Goal: Transaction & Acquisition: Download file/media

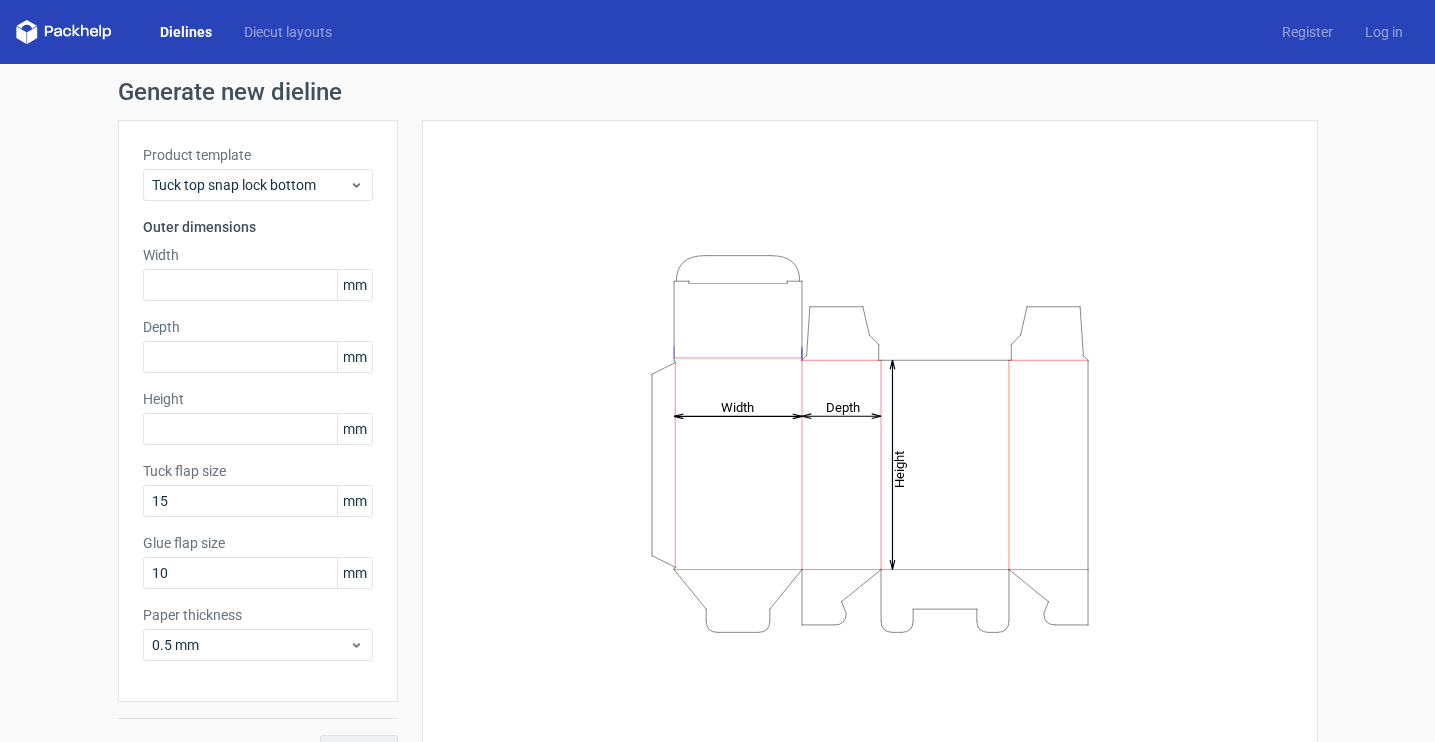
click at [160, 594] on div "Product template Tuck top snap lock bottom Outer dimensions Width mm Depth mm H…" at bounding box center [258, 411] width 280 height 582
click at [166, 580] on input "10" at bounding box center [258, 573] width 230 height 32
type input "15"
click at [68, 615] on div "Generate new dieline Product template Tuck top snap lock bottom Outer dimension…" at bounding box center [717, 423] width 1435 height 719
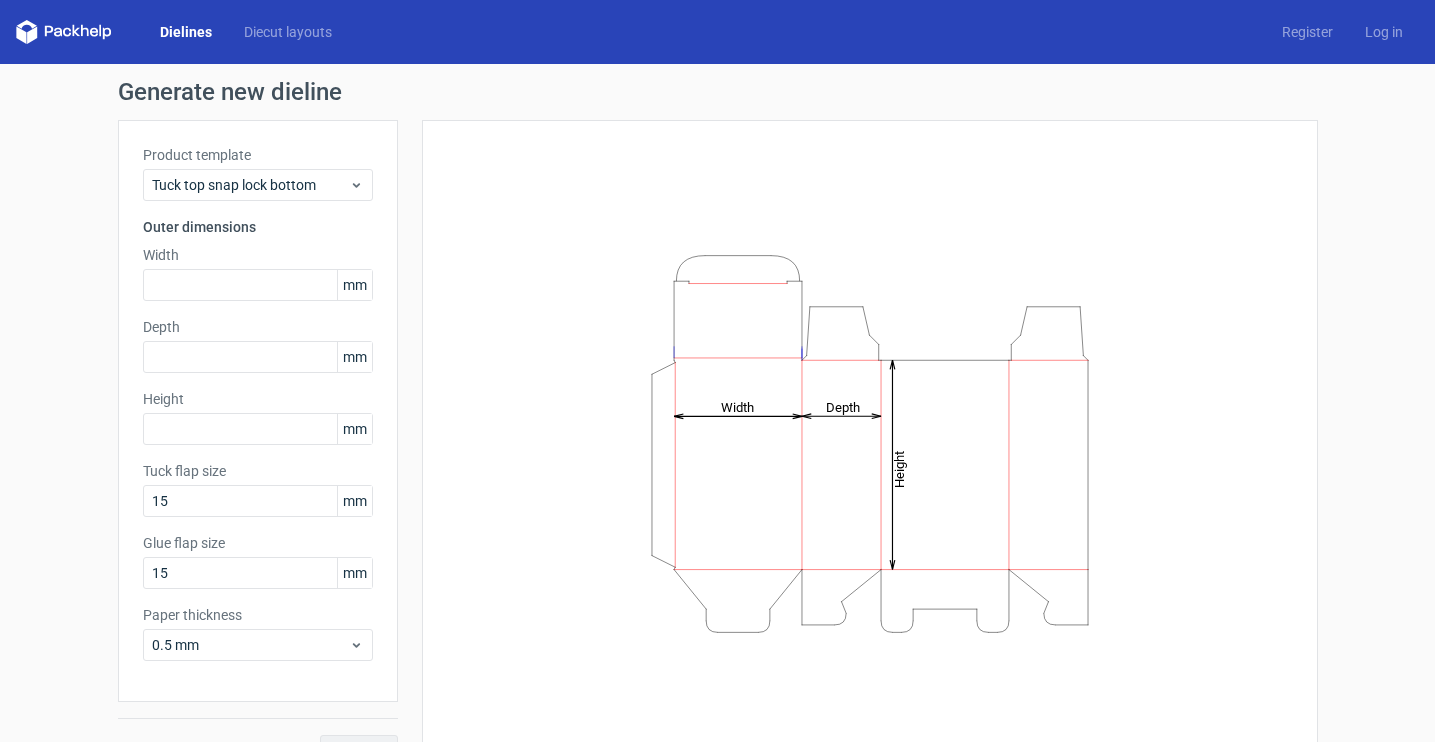
click at [307, 308] on div "Product template Tuck top snap lock bottom Outer dimensions Width mm Depth mm H…" at bounding box center [258, 411] width 280 height 582
click at [306, 295] on input "text" at bounding box center [258, 285] width 230 height 32
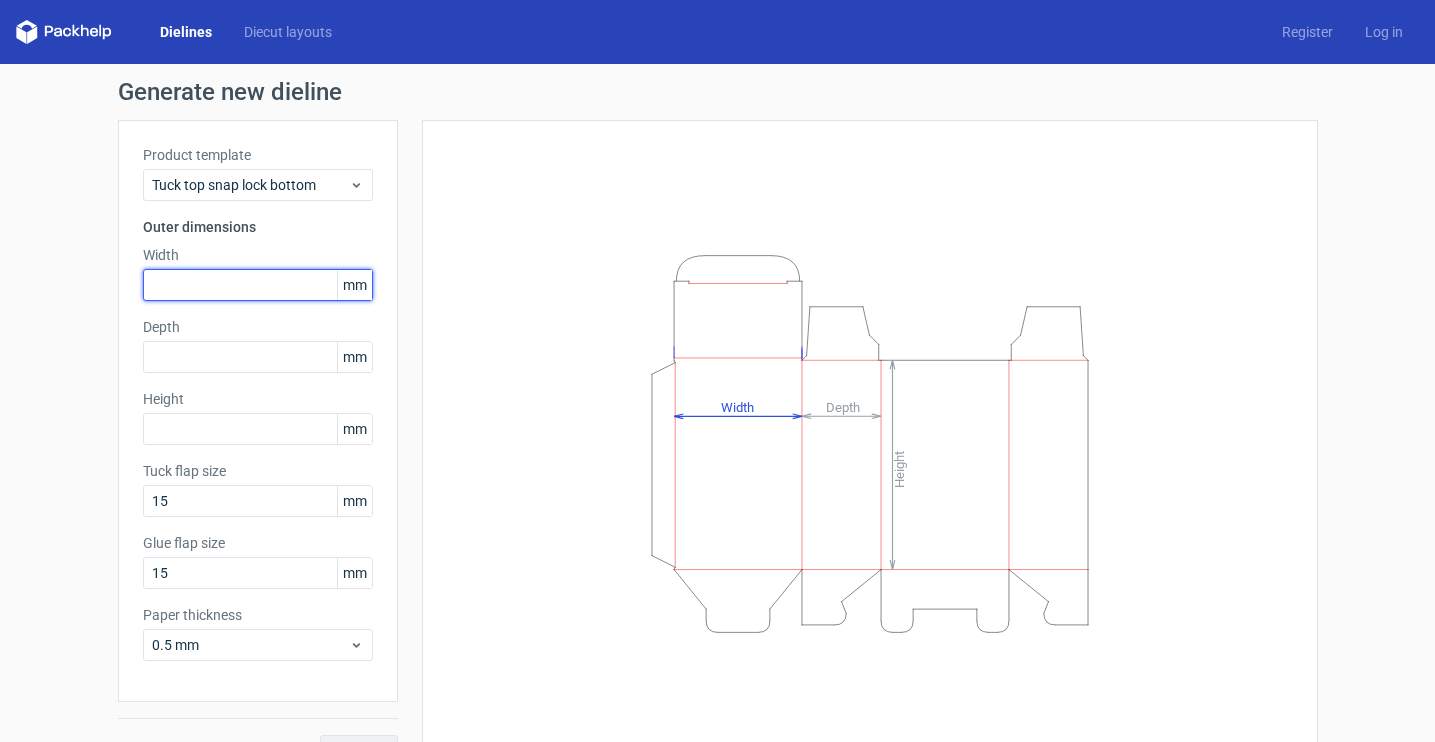
click at [306, 295] on input "text" at bounding box center [258, 285] width 230 height 32
type input "46"
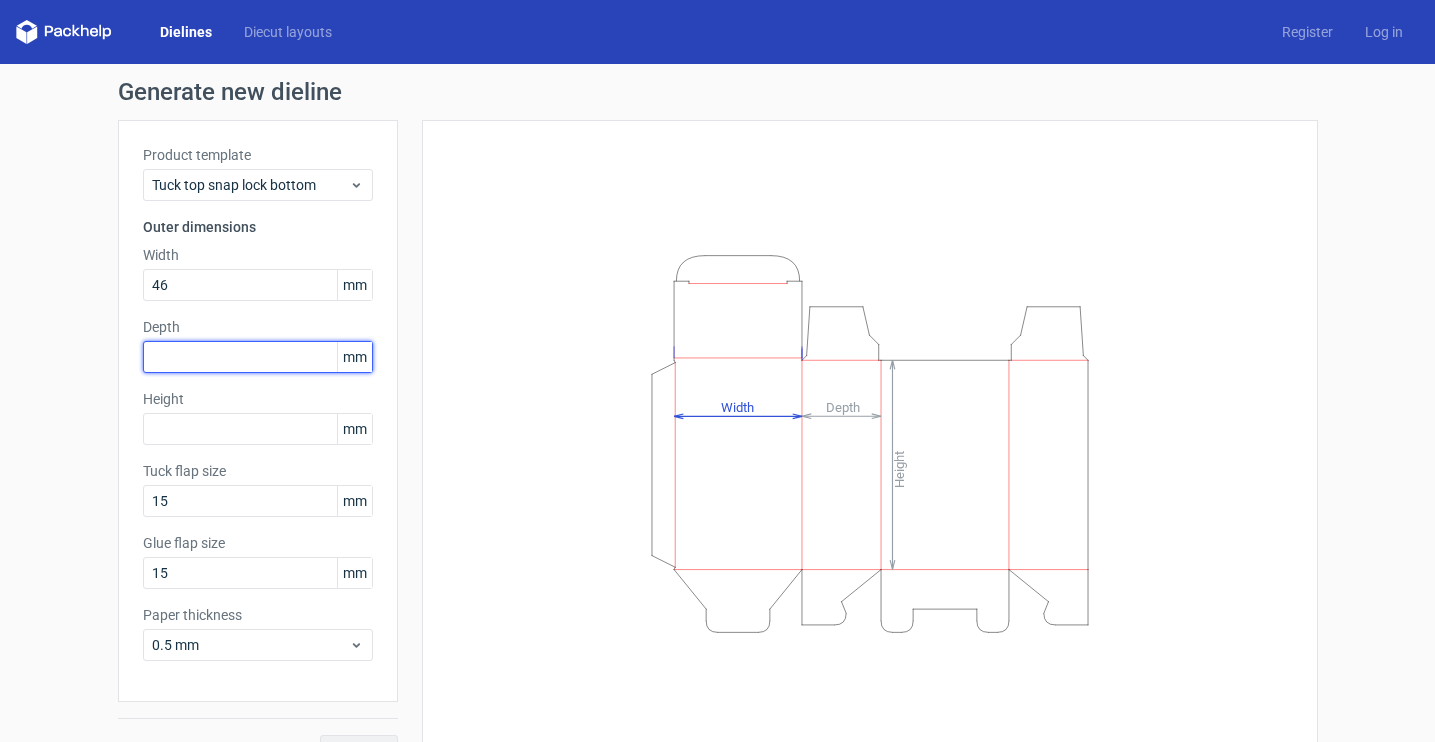
click at [299, 354] on input "text" at bounding box center [258, 357] width 230 height 32
type input "46"
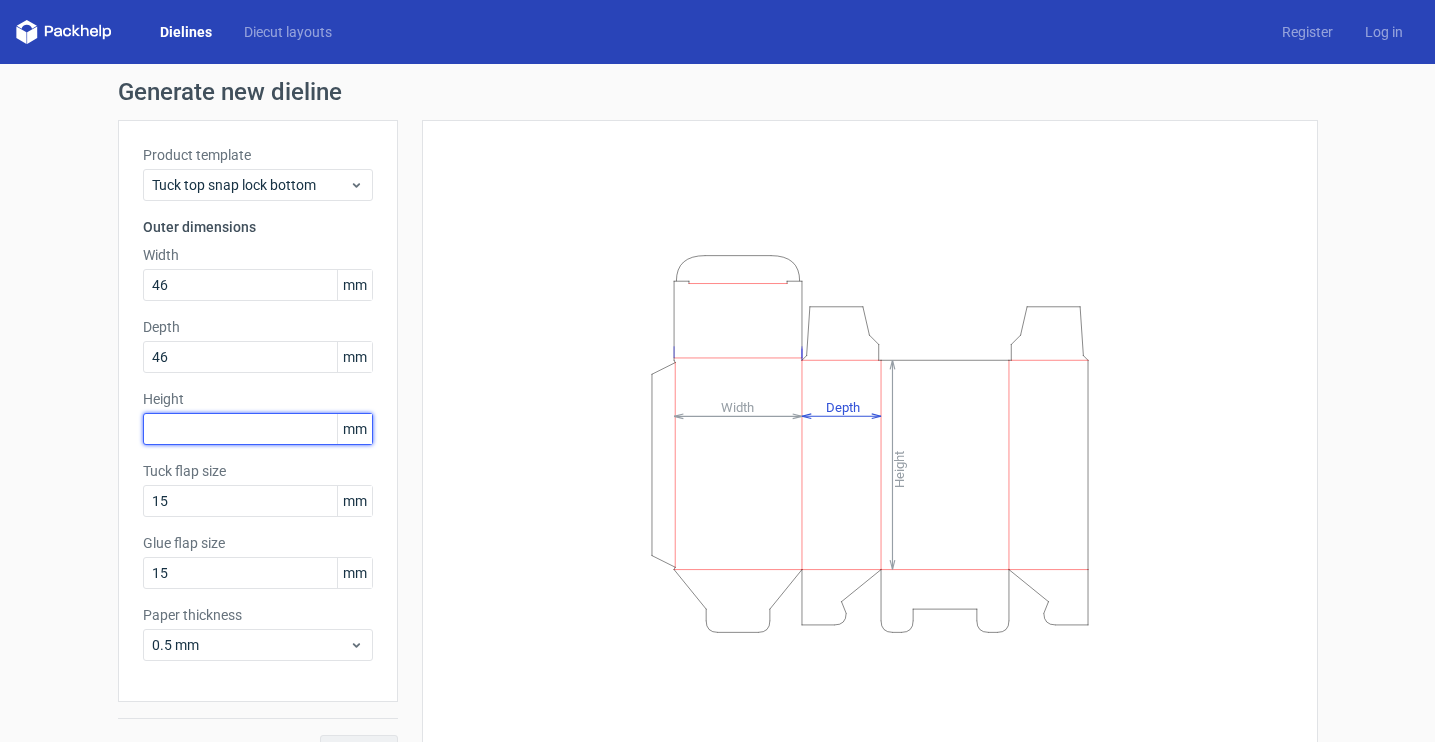
click at [294, 425] on input "text" at bounding box center [258, 429] width 230 height 32
click at [268, 452] on div "Product template Tuck top snap lock bottom Outer dimensions Width 46 mm Depth 4…" at bounding box center [258, 411] width 280 height 582
click at [268, 426] on input "text" at bounding box center [258, 429] width 230 height 32
type input "142"
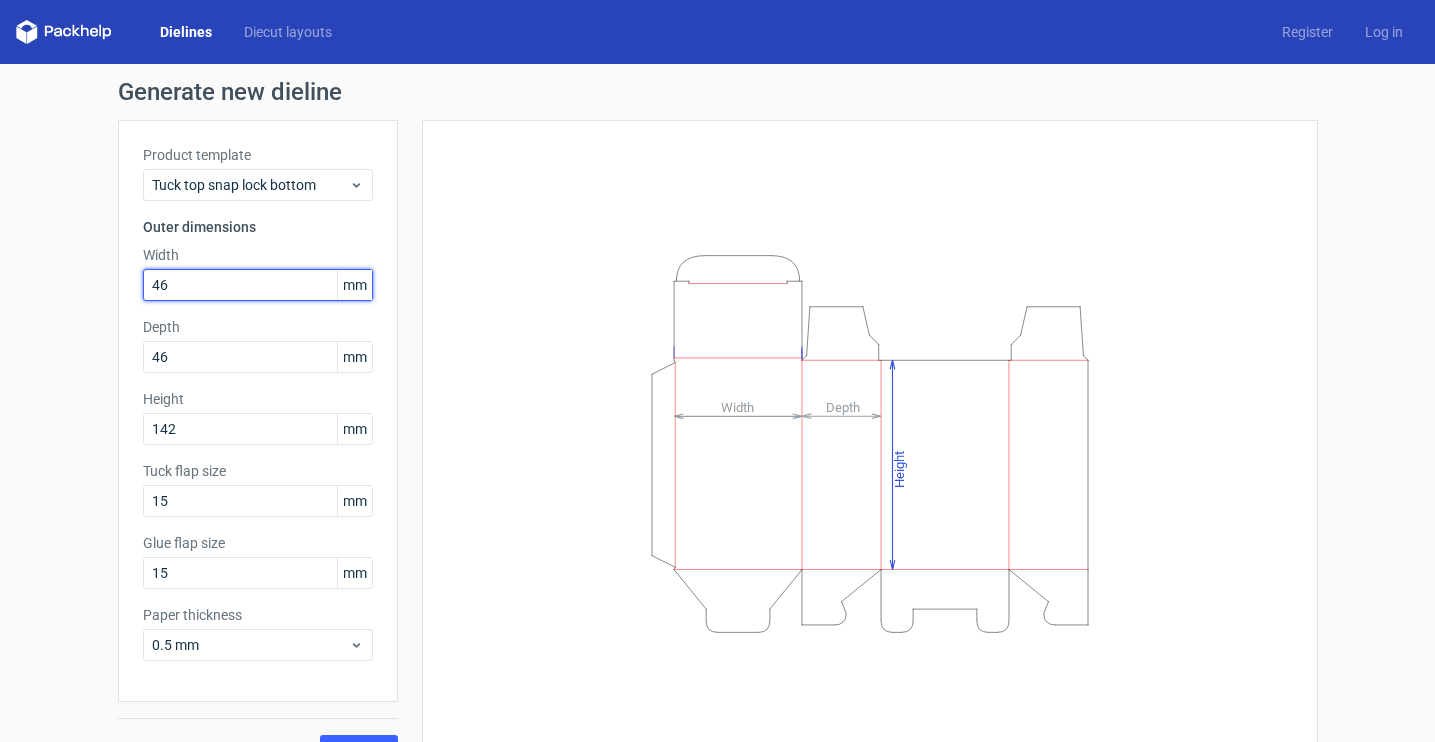
click at [165, 285] on input "46" at bounding box center [258, 285] width 230 height 32
type input "47"
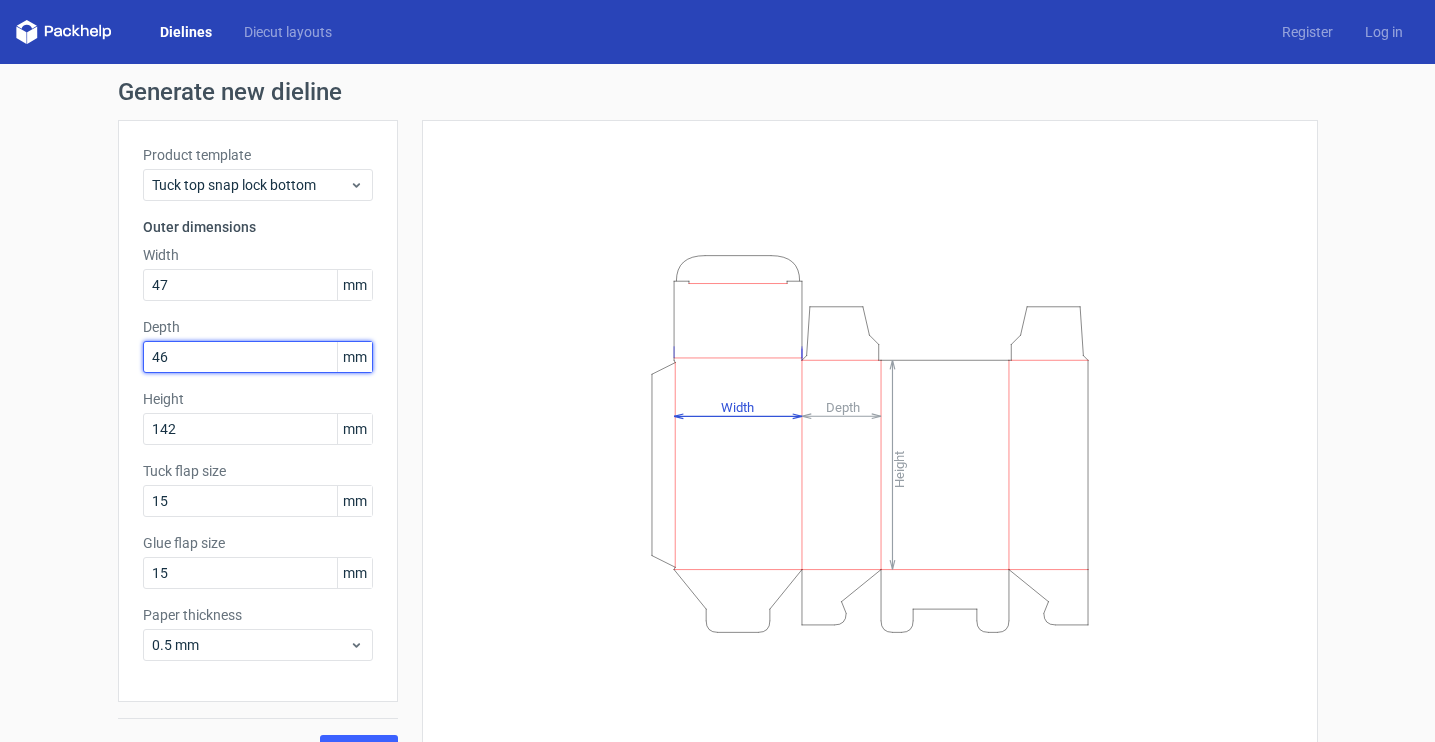
click at [176, 346] on input "46" at bounding box center [258, 357] width 230 height 32
type input "6"
type input "7"
type input "47"
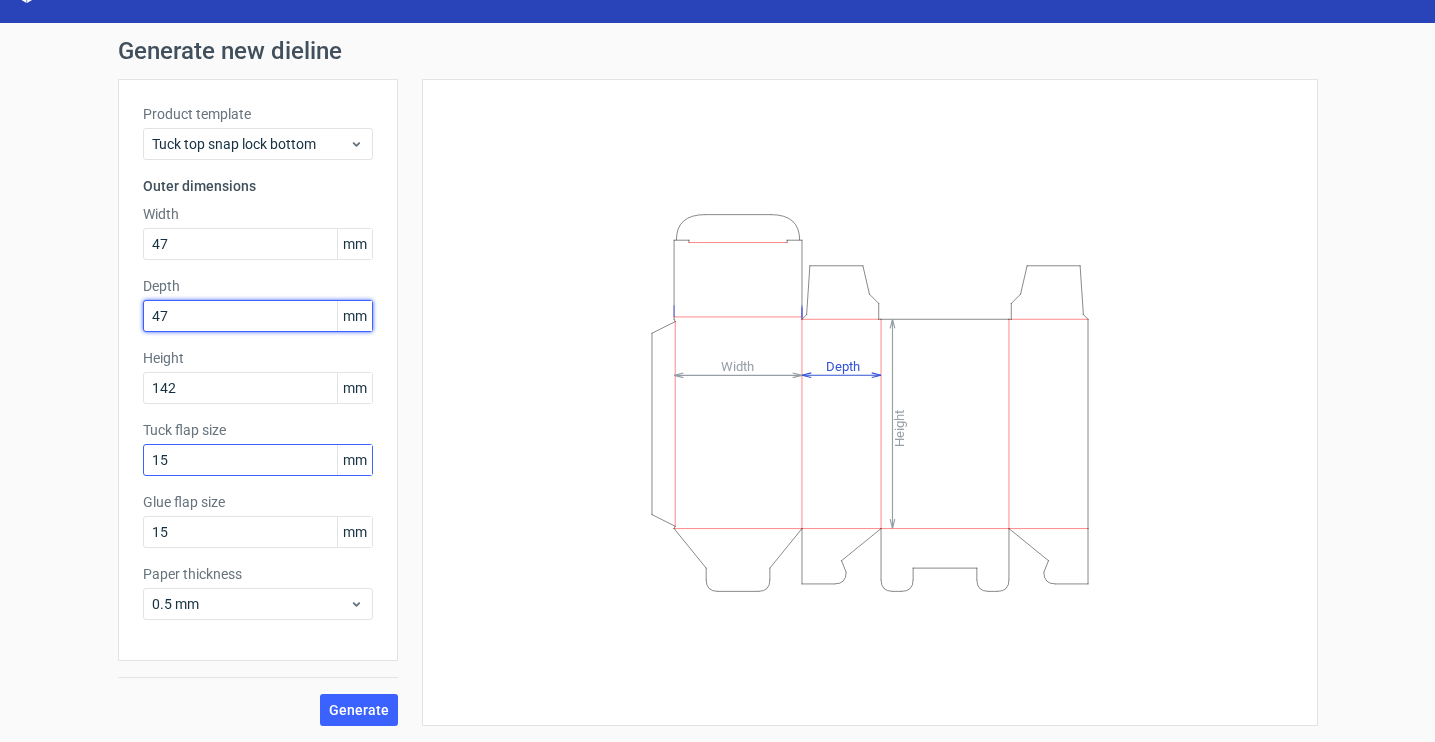
scroll to position [41, 0]
click at [342, 713] on span "Generate" at bounding box center [359, 710] width 60 height 14
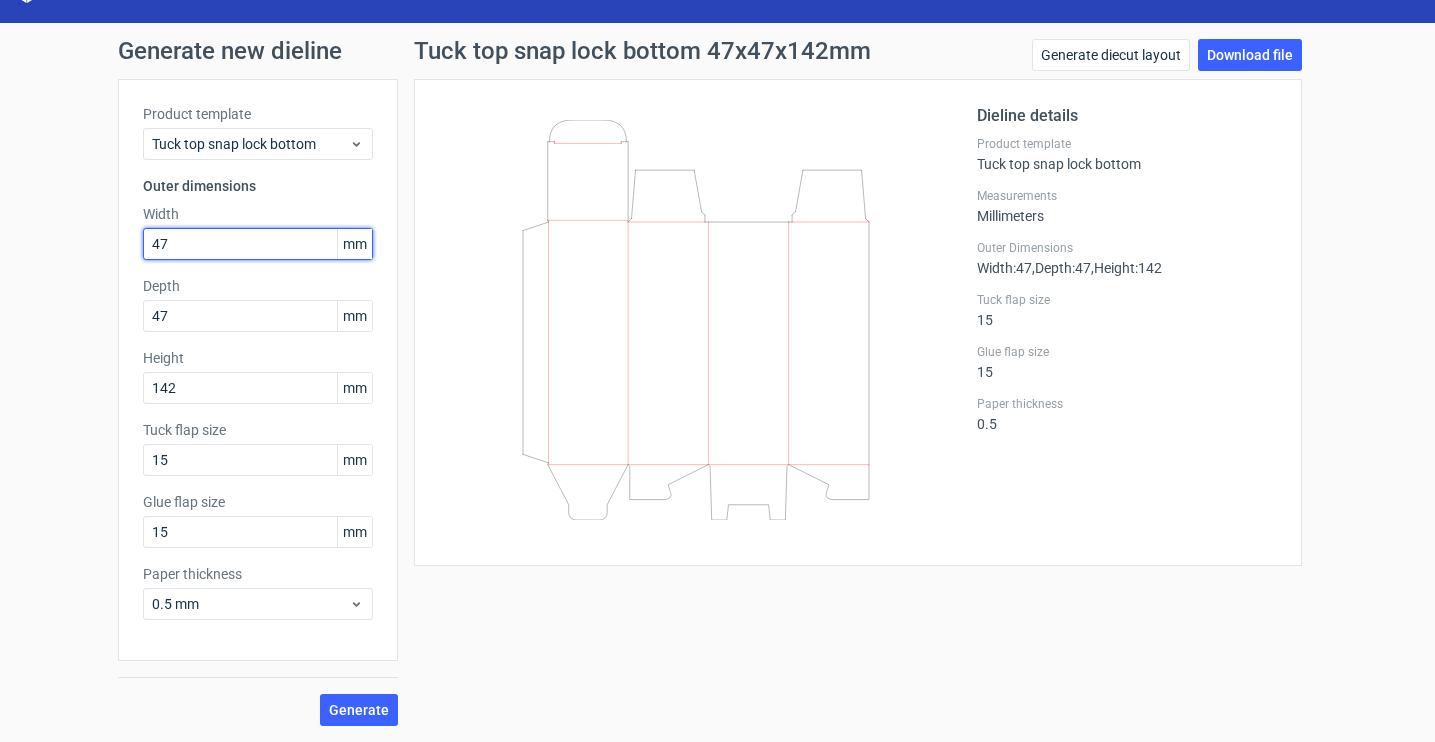
click at [311, 256] on input "47" at bounding box center [258, 244] width 230 height 32
type input "48"
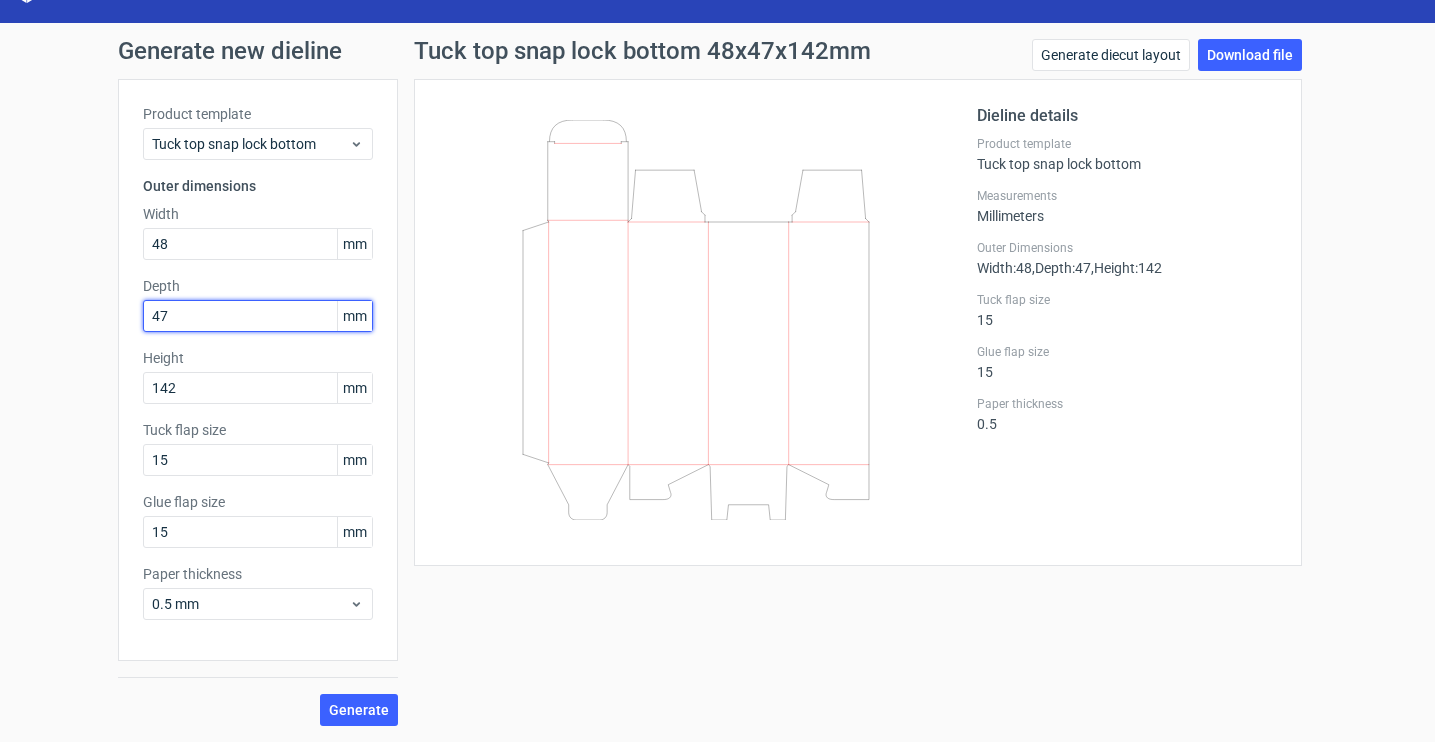
click at [296, 302] on input "47" at bounding box center [258, 316] width 230 height 32
click at [294, 315] on input "47" at bounding box center [258, 316] width 230 height 32
type input "48"
click at [257, 404] on div "Product template Tuck top snap lock bottom Outer dimensions Width 48 mm Depth 4…" at bounding box center [258, 370] width 280 height 582
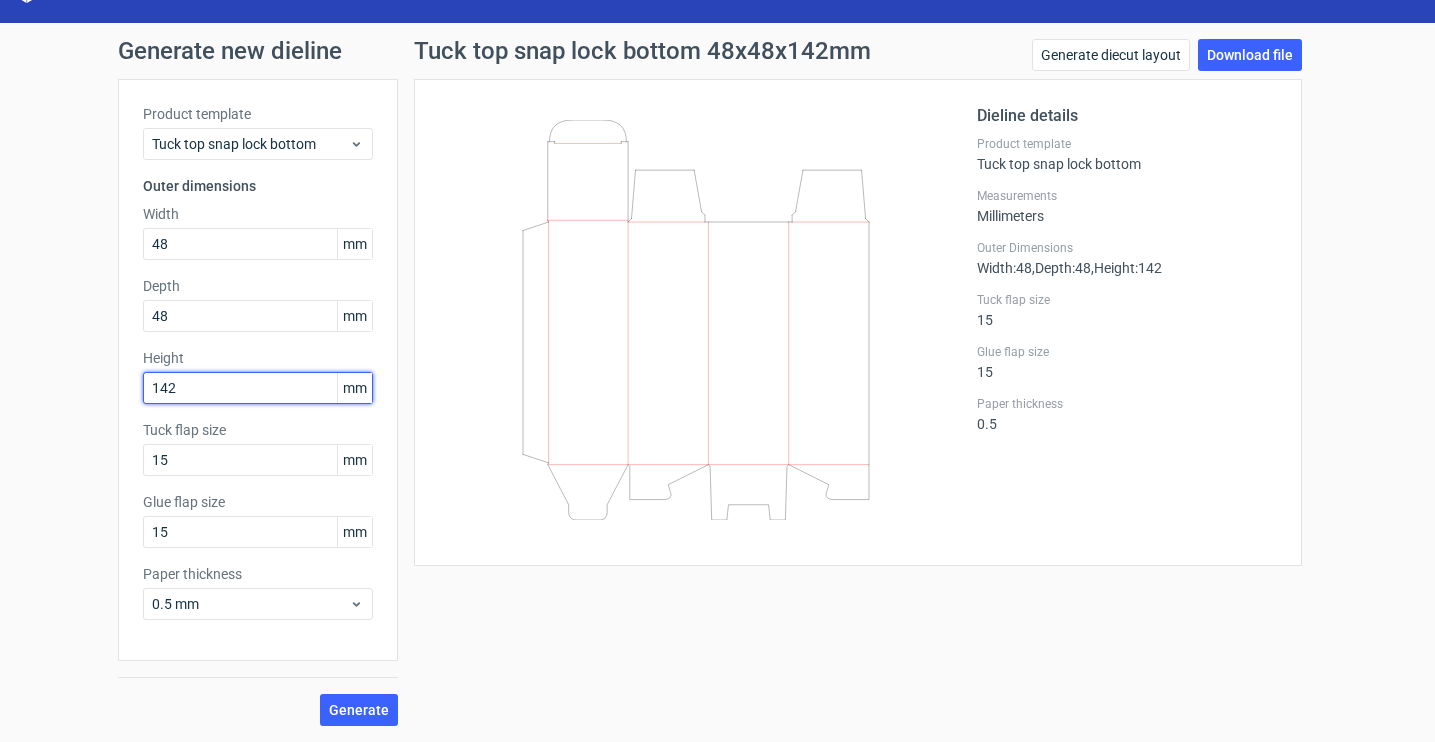
click at [251, 390] on input "142" at bounding box center [258, 388] width 230 height 32
type input "144"
click at [361, 711] on span "Generate" at bounding box center [359, 710] width 60 height 14
click at [1228, 64] on link "Download file" at bounding box center [1250, 55] width 104 height 32
